Goal: Check status: Check status

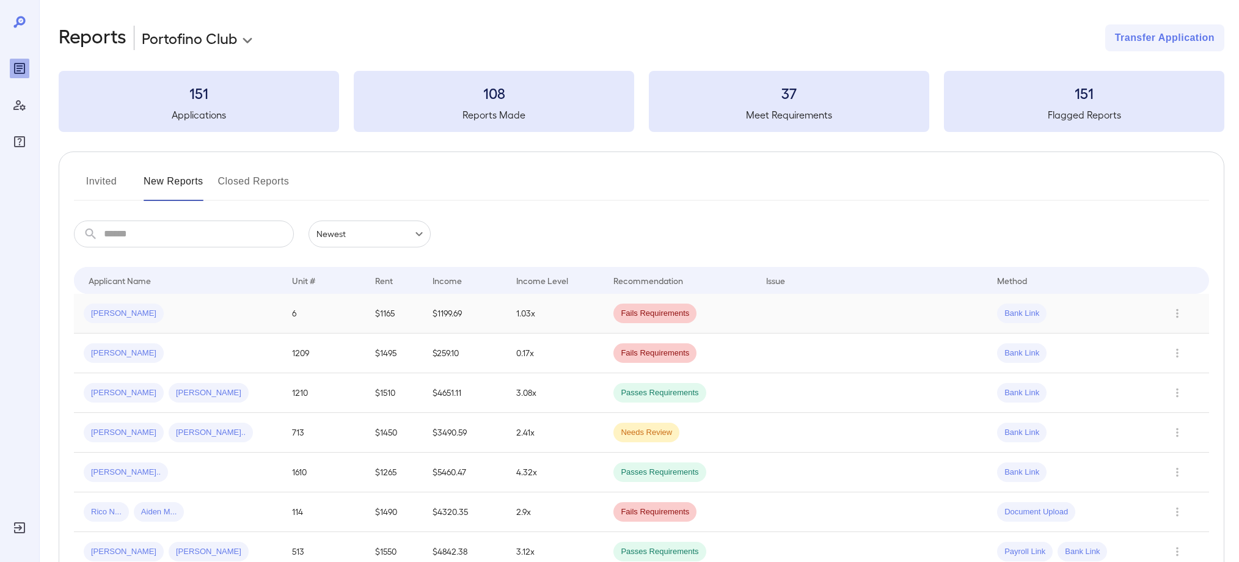
scroll to position [1, 0]
click at [122, 310] on span "[PERSON_NAME]" at bounding box center [124, 313] width 80 height 12
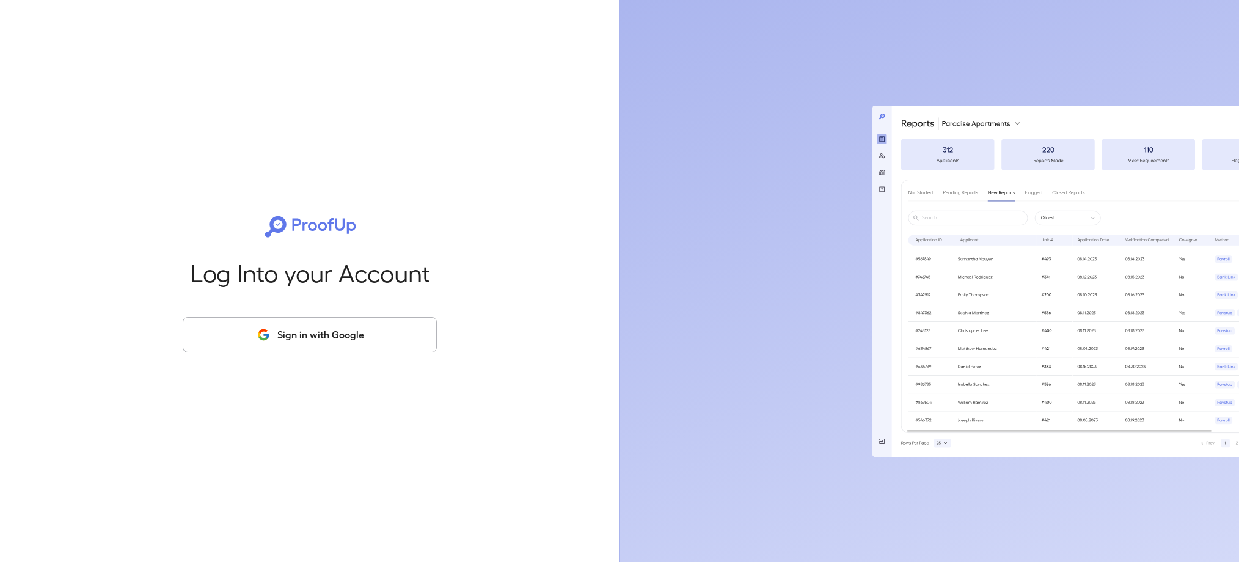
click at [274, 342] on button "Sign in with Google" at bounding box center [310, 334] width 254 height 35
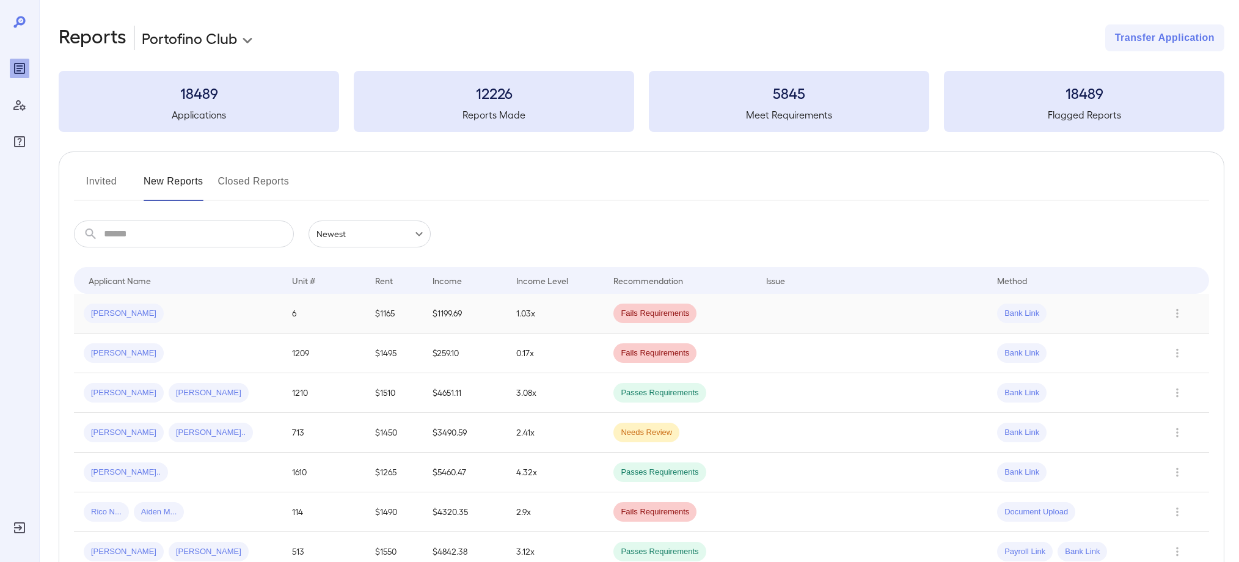
click at [118, 312] on span "[PERSON_NAME]" at bounding box center [124, 314] width 80 height 12
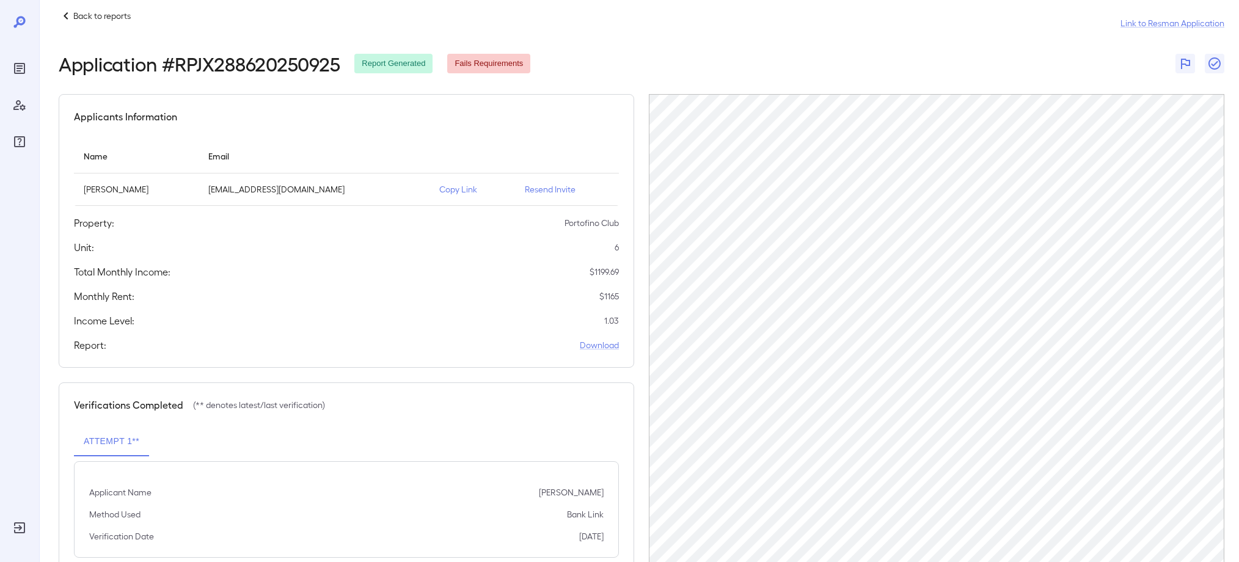
scroll to position [23, 0]
